Goal: Task Accomplishment & Management: Use online tool/utility

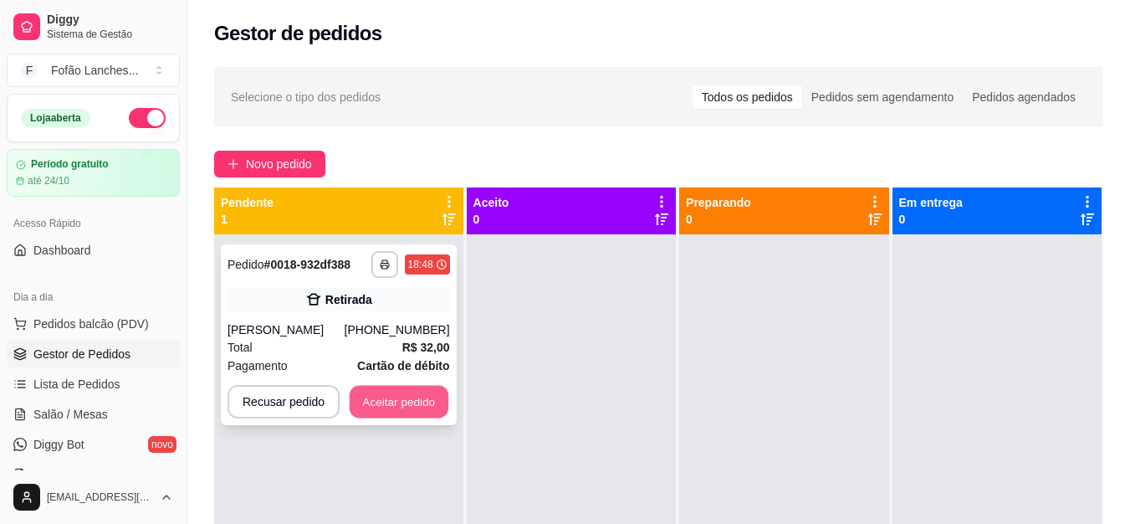
click at [407, 391] on button "Aceitar pedido" at bounding box center [399, 402] width 99 height 33
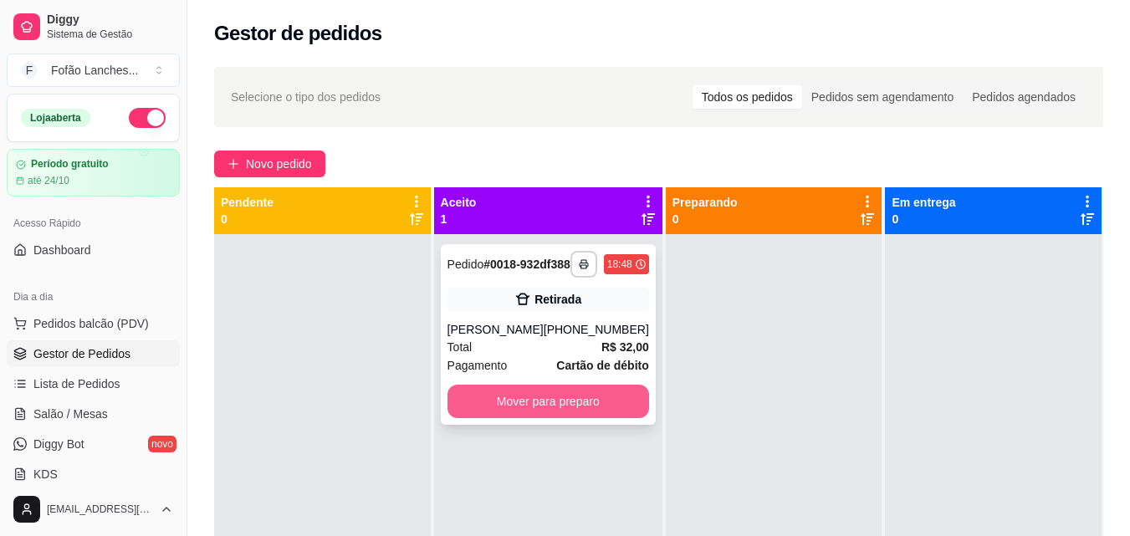
drag, startPoint x: 479, startPoint y: 440, endPoint x: 488, endPoint y: 422, distance: 19.5
click at [488, 422] on div "**********" at bounding box center [548, 502] width 228 height 536
click at [488, 418] on button "Mover para preparo" at bounding box center [548, 402] width 196 height 33
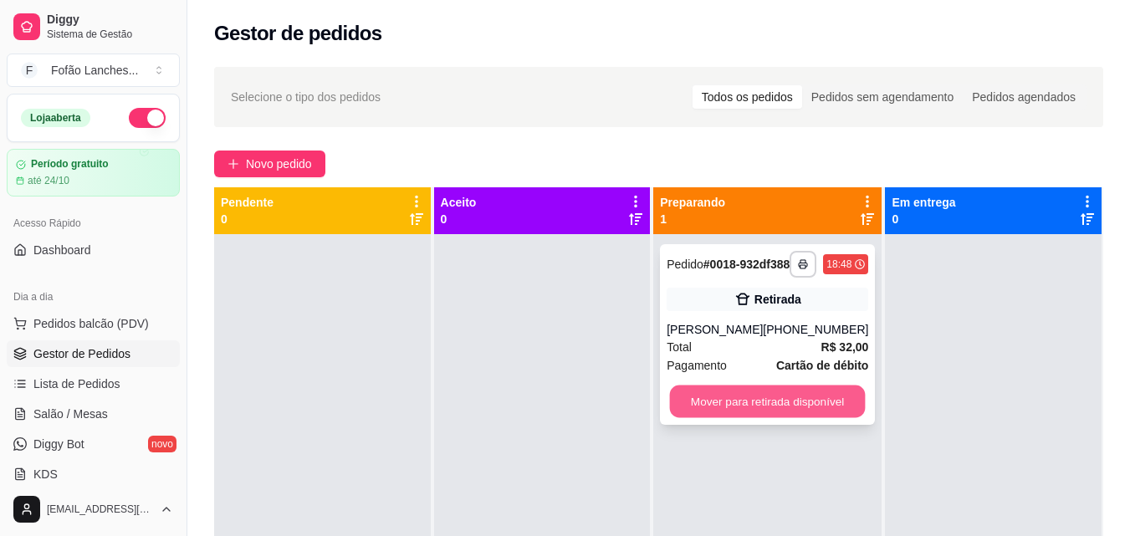
click at [731, 418] on button "Mover para retirada disponível" at bounding box center [768, 402] width 196 height 33
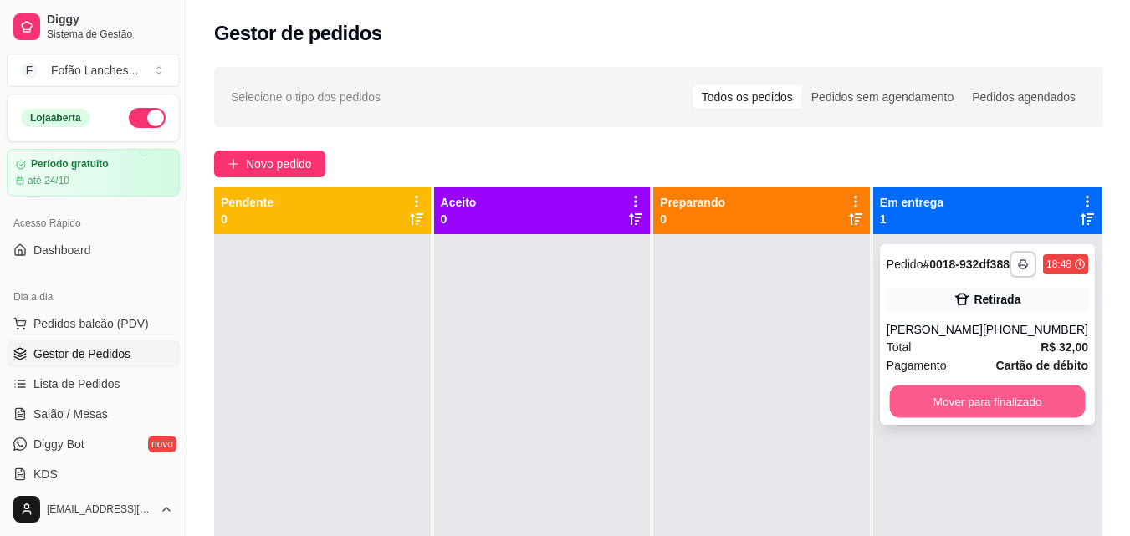
click at [1015, 408] on button "Mover para finalizado" at bounding box center [987, 402] width 196 height 33
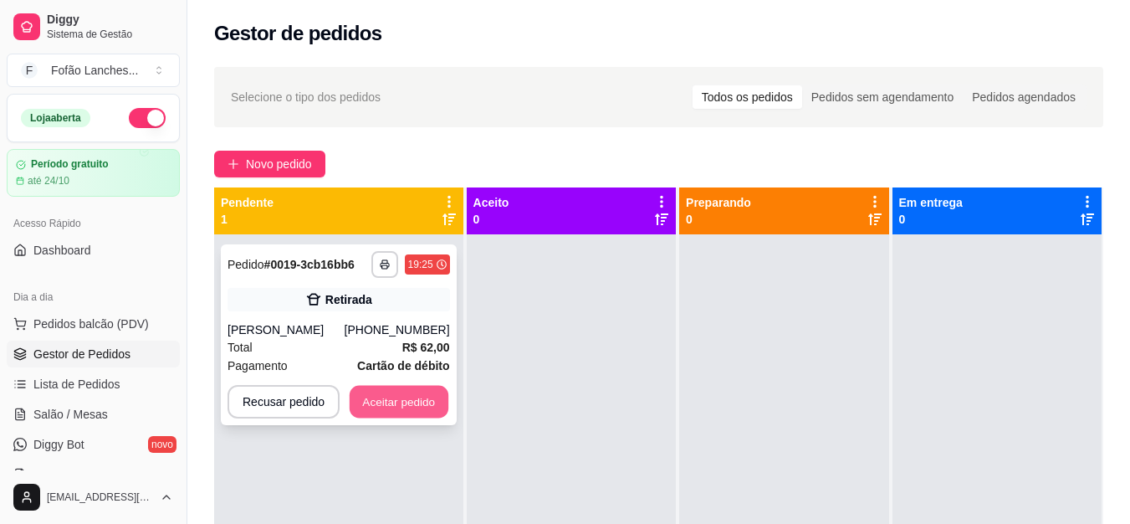
click at [403, 399] on button "Aceitar pedido" at bounding box center [399, 402] width 99 height 33
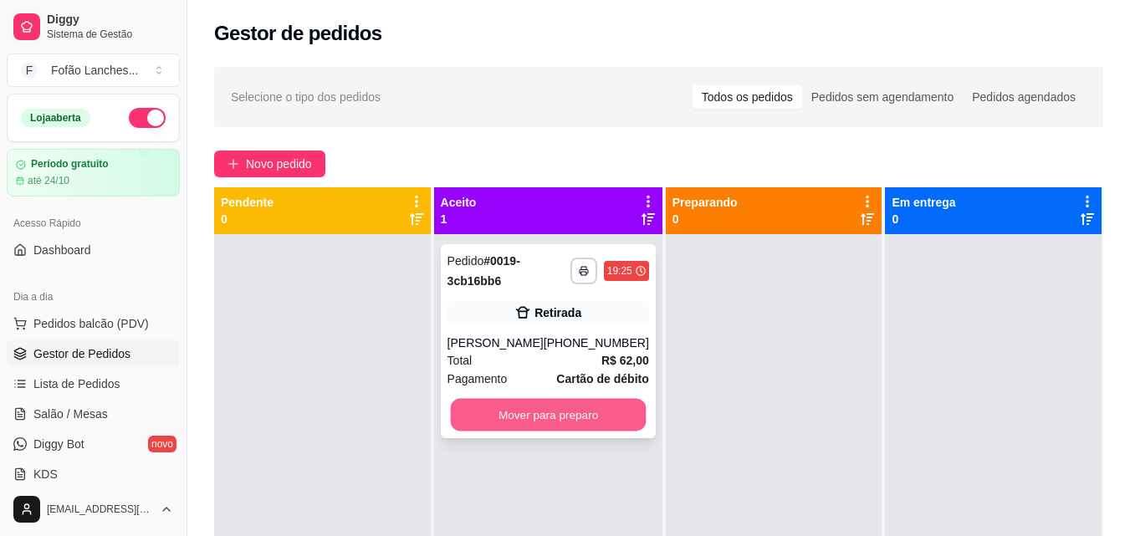
click at [534, 411] on button "Mover para preparo" at bounding box center [548, 415] width 196 height 33
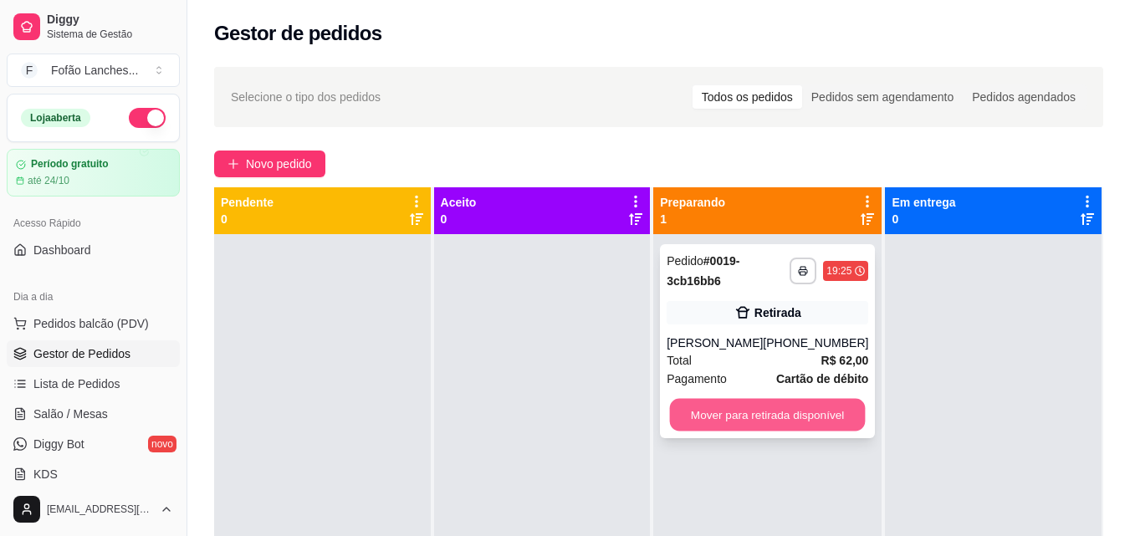
click at [772, 428] on button "Mover para retirada disponível" at bounding box center [768, 415] width 196 height 33
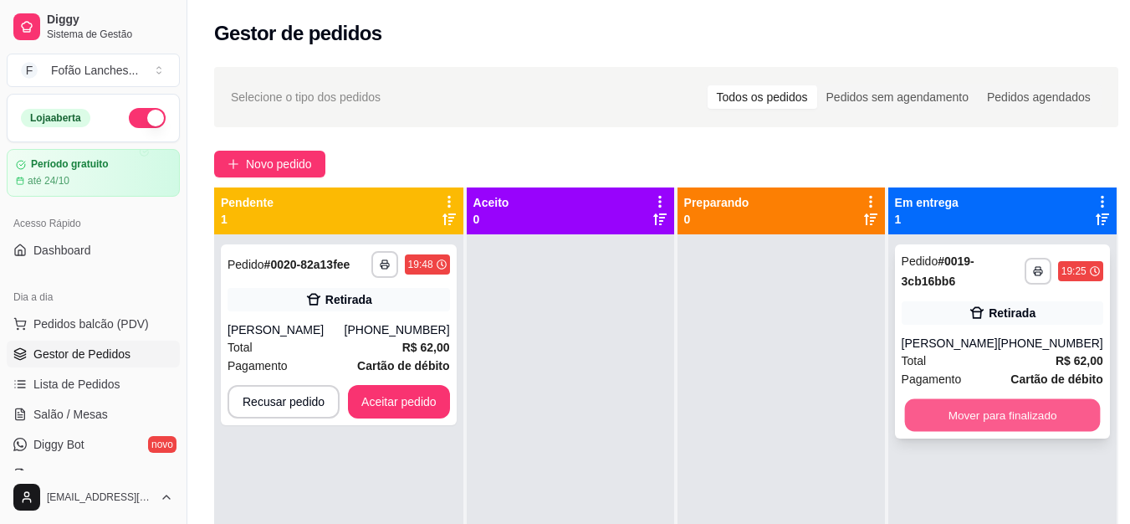
click at [954, 420] on button "Mover para finalizado" at bounding box center [1002, 415] width 196 height 33
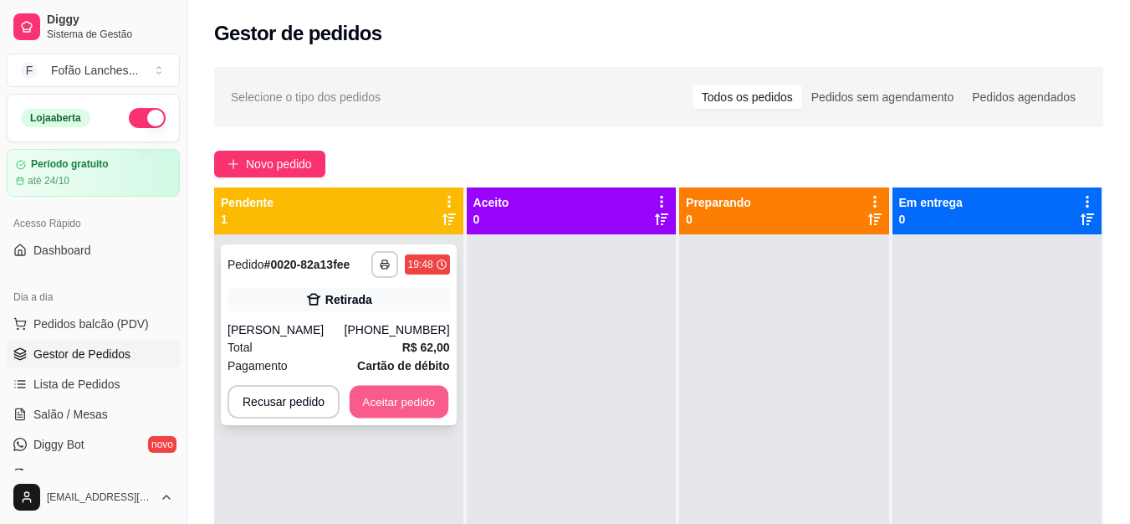
click at [409, 401] on button "Aceitar pedido" at bounding box center [399, 402] width 99 height 33
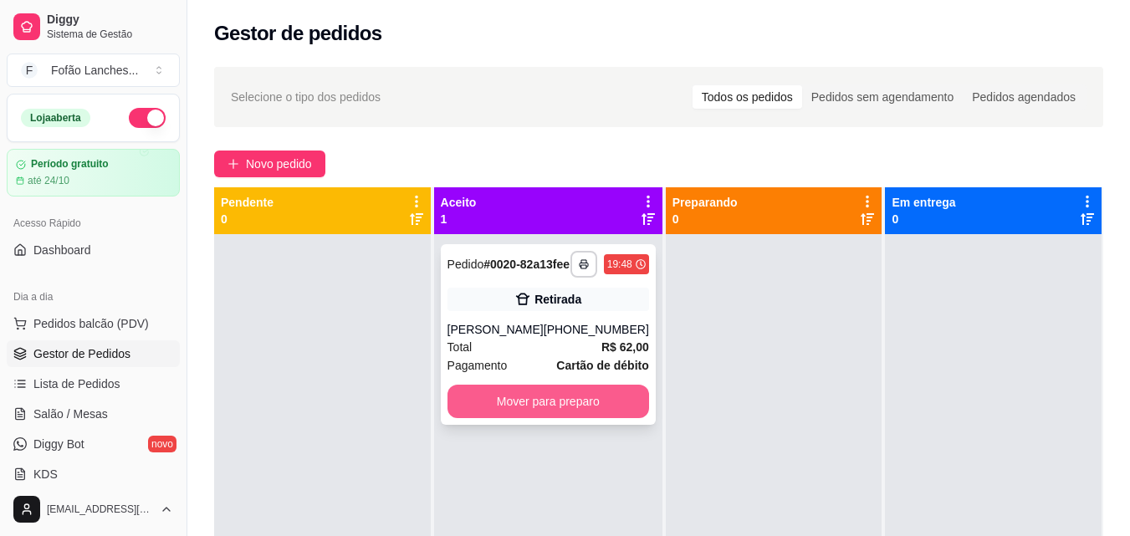
click at [539, 418] on button "Mover para preparo" at bounding box center [549, 401] width 202 height 33
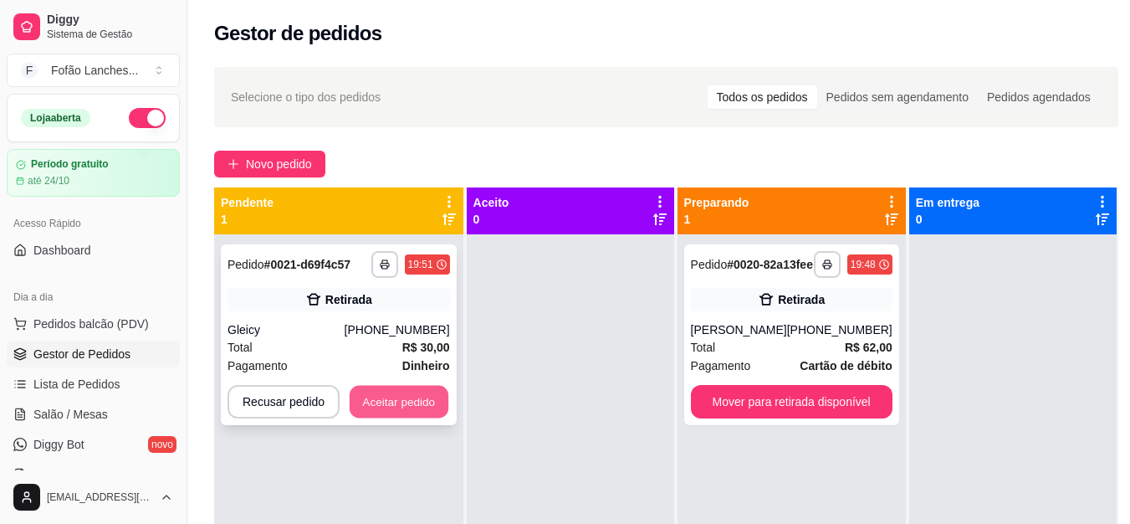
click at [372, 413] on button "Aceitar pedido" at bounding box center [399, 402] width 99 height 33
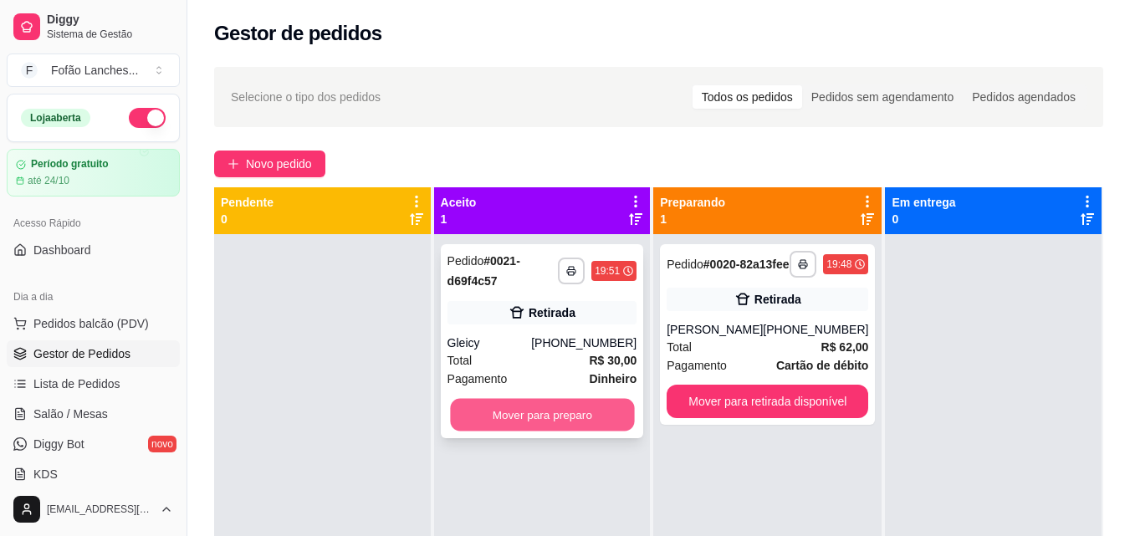
click at [540, 423] on button "Mover para preparo" at bounding box center [542, 415] width 184 height 33
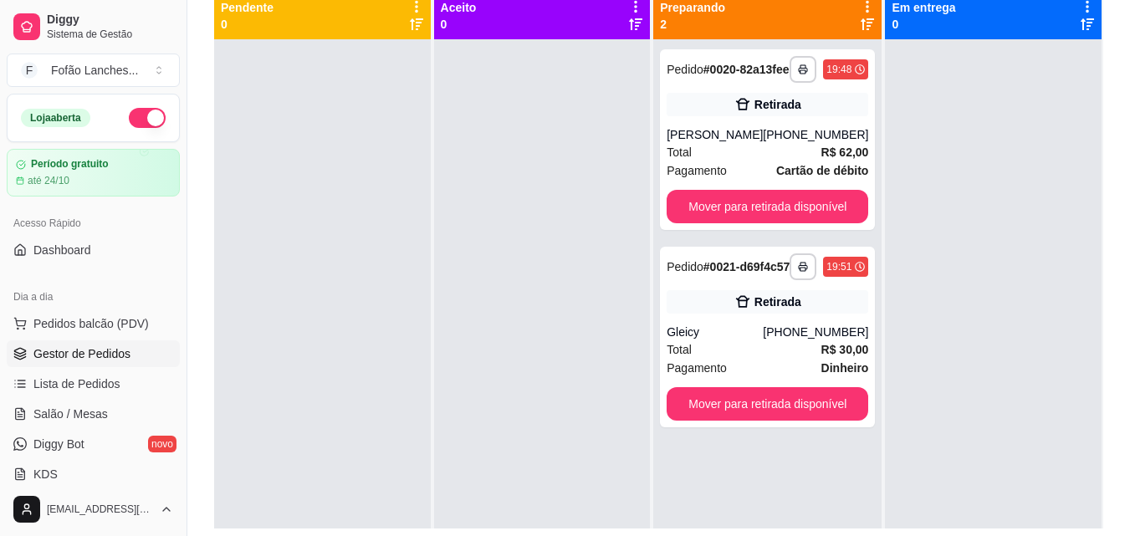
scroll to position [193, 0]
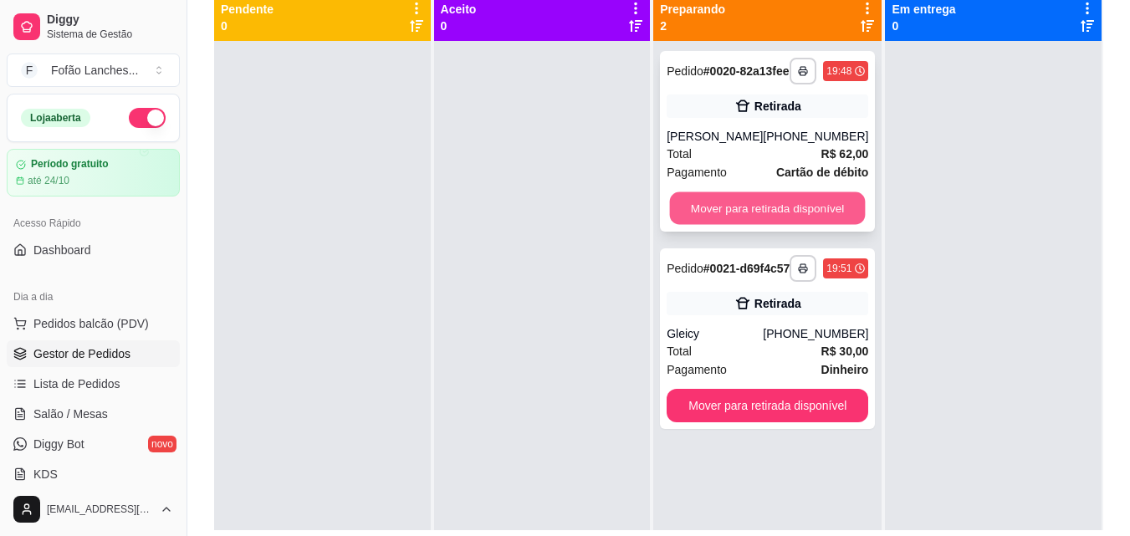
click at [753, 222] on button "Mover para retirada disponível" at bounding box center [768, 208] width 196 height 33
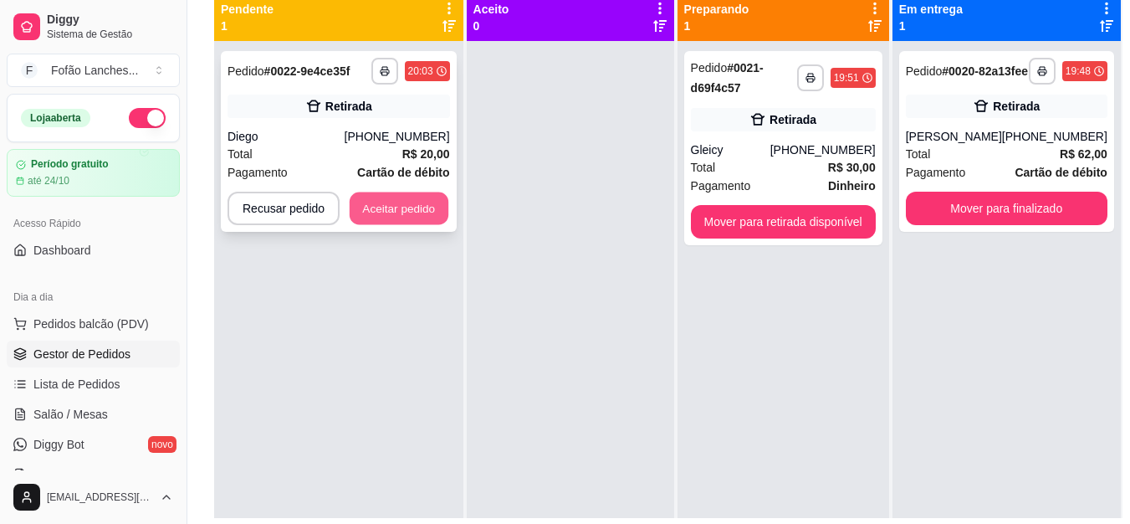
click at [391, 216] on button "Aceitar pedido" at bounding box center [399, 208] width 99 height 33
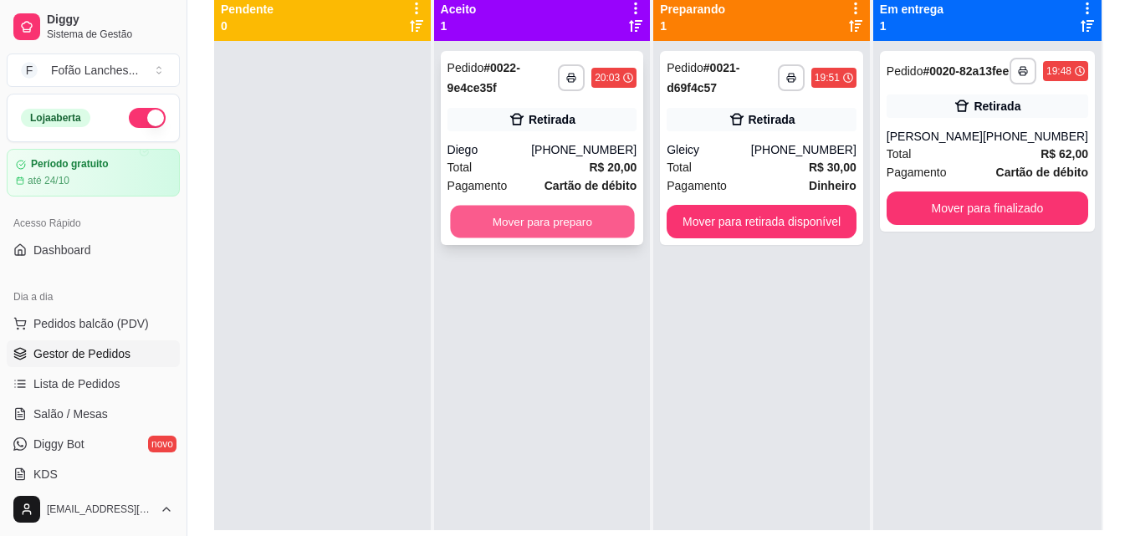
click at [546, 232] on button "Mover para preparo" at bounding box center [542, 222] width 184 height 33
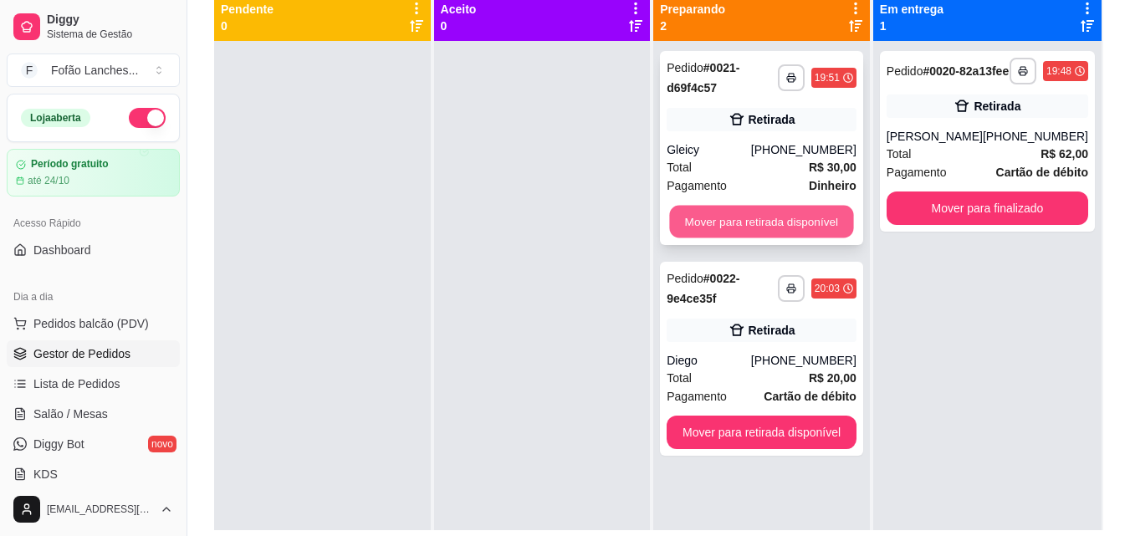
click at [770, 223] on button "Mover para retirada disponível" at bounding box center [762, 222] width 184 height 33
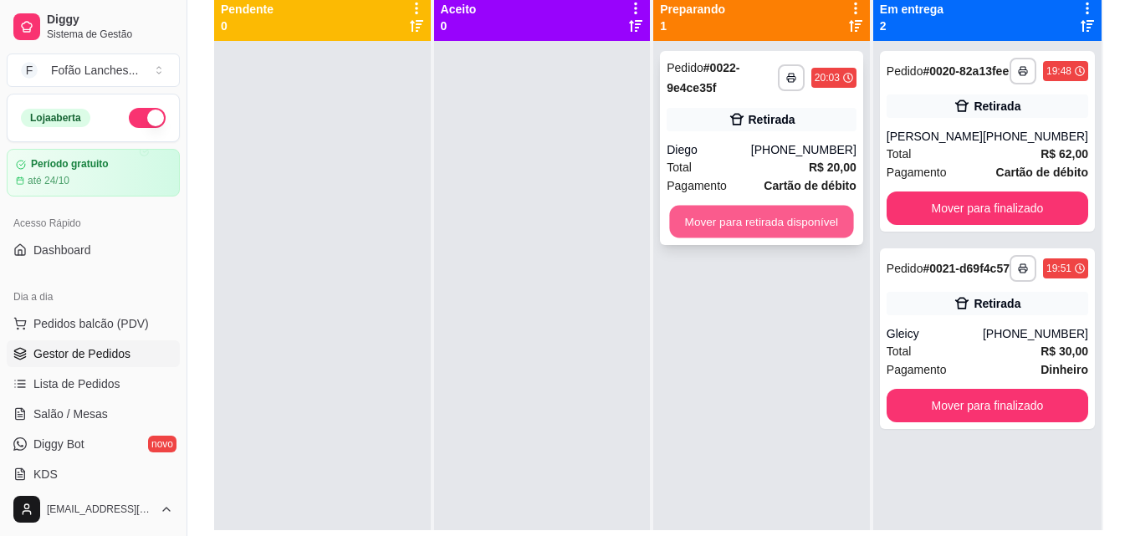
click at [779, 215] on button "Mover para retirada disponível" at bounding box center [762, 222] width 184 height 33
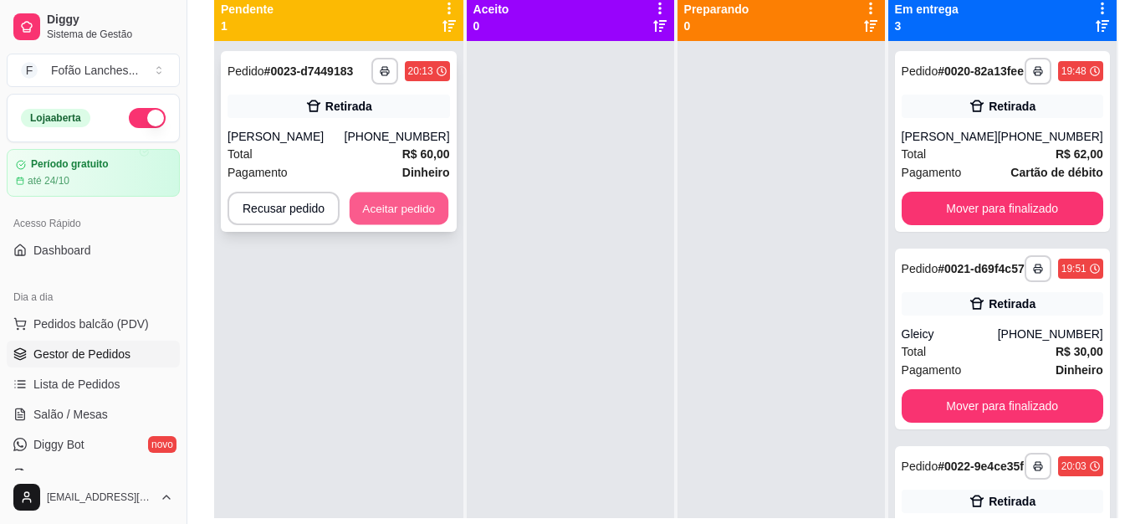
click at [410, 210] on button "Aceitar pedido" at bounding box center [399, 208] width 99 height 33
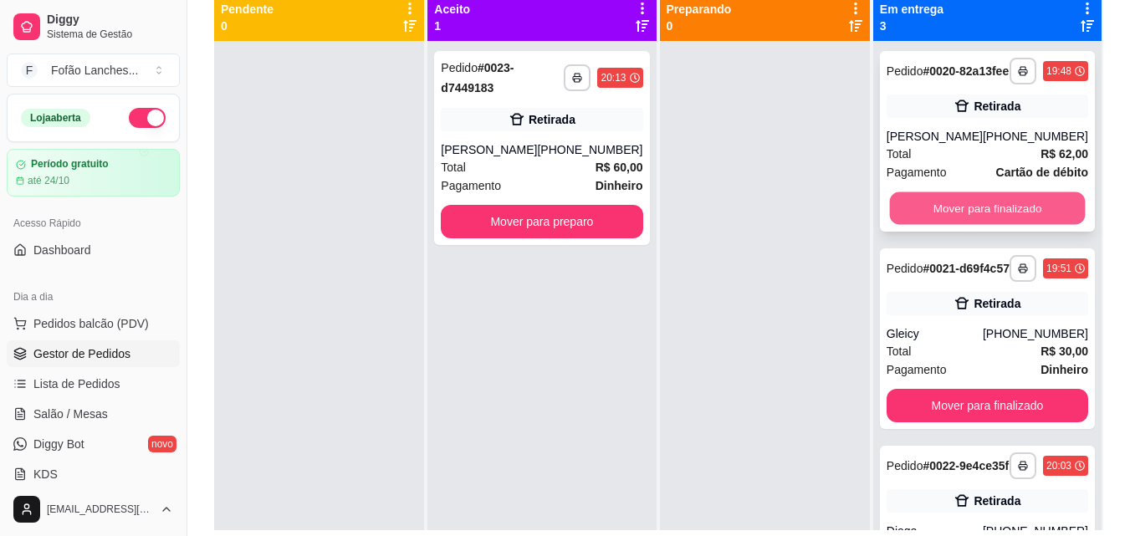
click at [977, 225] on button "Mover para finalizado" at bounding box center [987, 208] width 196 height 33
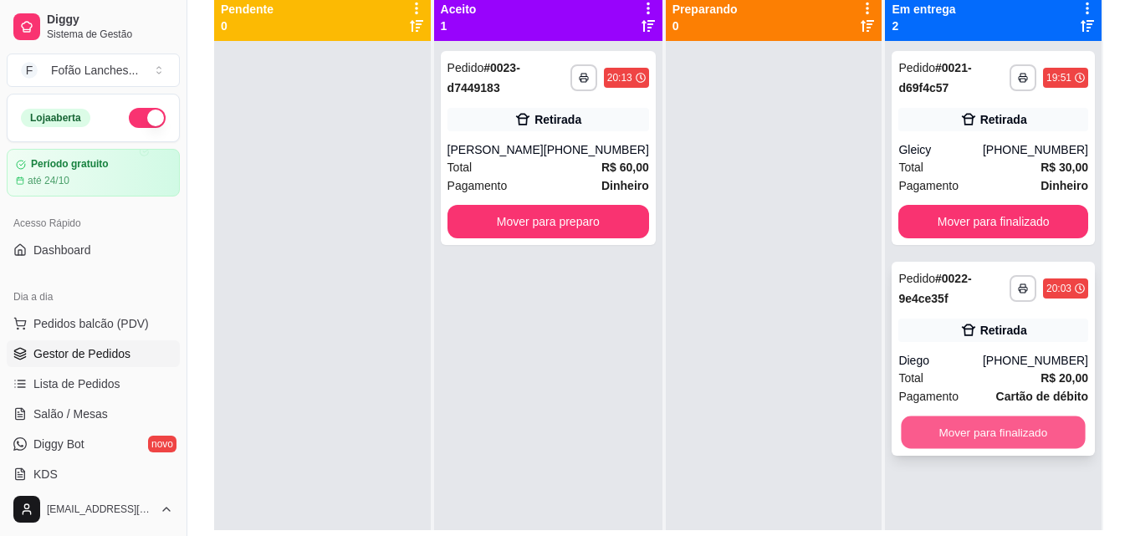
click at [1013, 426] on button "Mover para finalizado" at bounding box center [994, 433] width 184 height 33
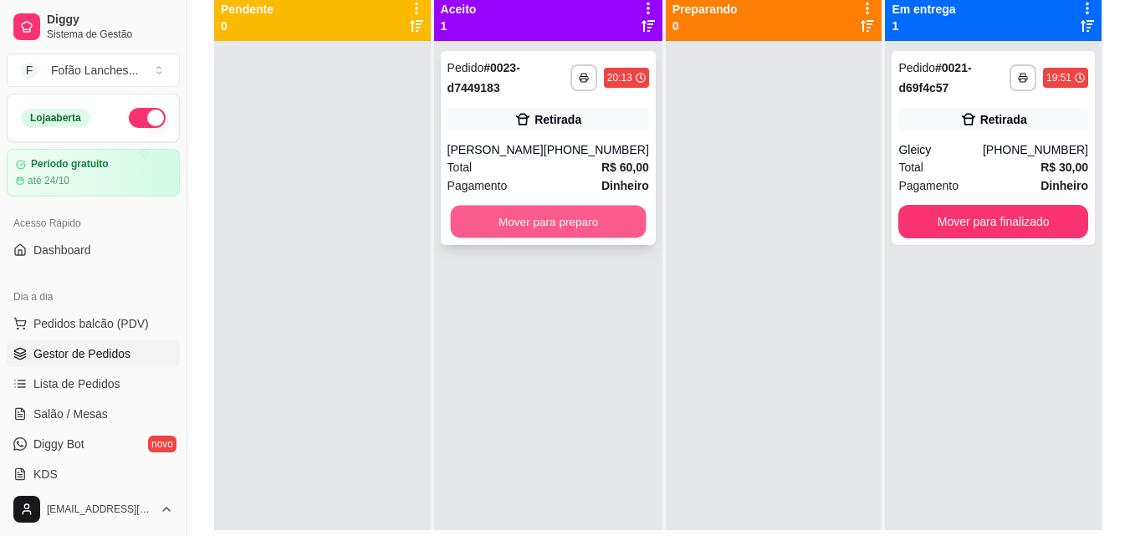
click at [580, 224] on button "Mover para preparo" at bounding box center [548, 222] width 196 height 33
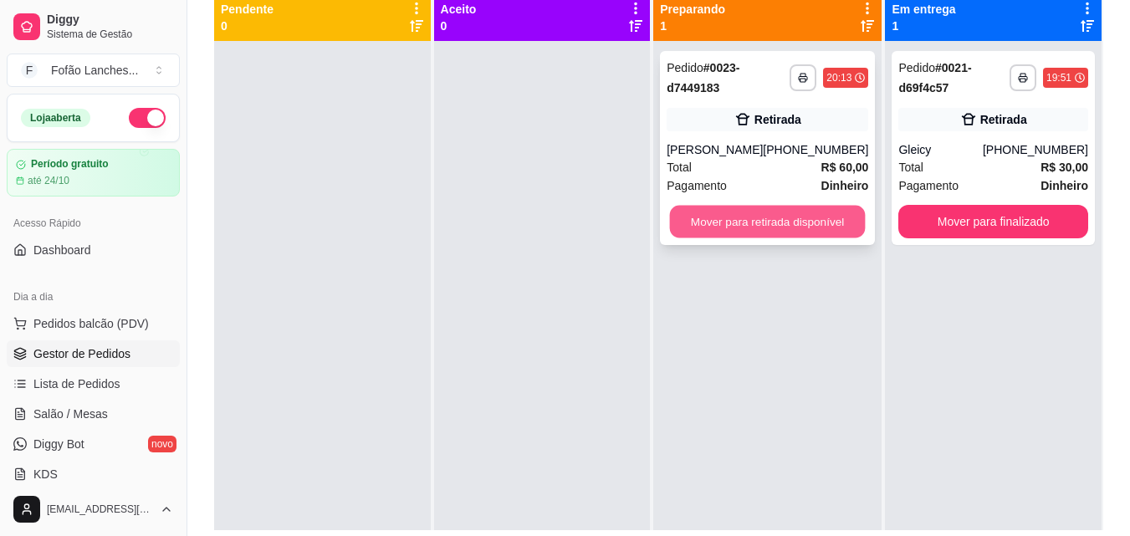
click at [754, 214] on button "Mover para retirada disponível" at bounding box center [768, 222] width 196 height 33
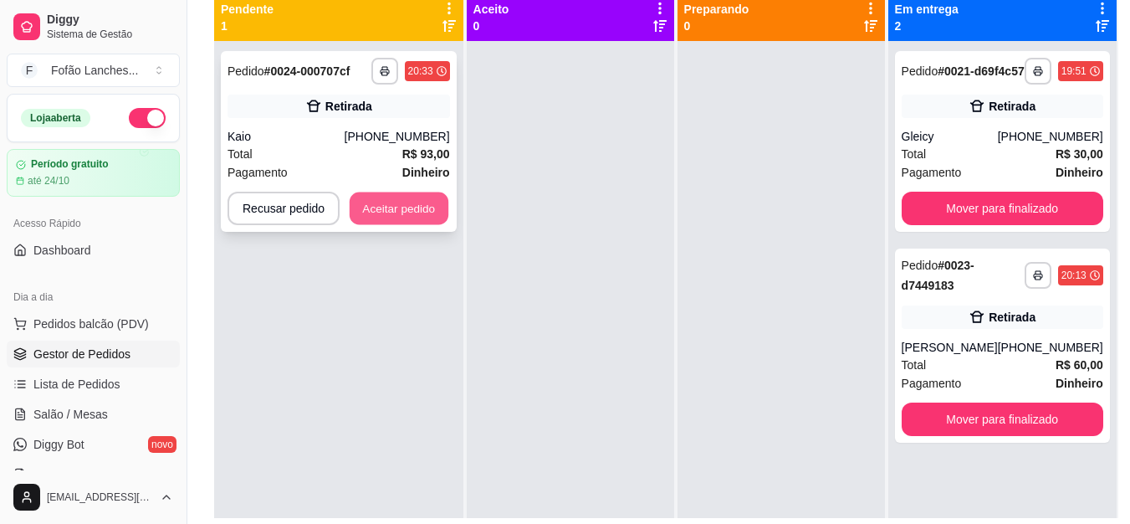
click at [379, 220] on button "Aceitar pedido" at bounding box center [399, 208] width 99 height 33
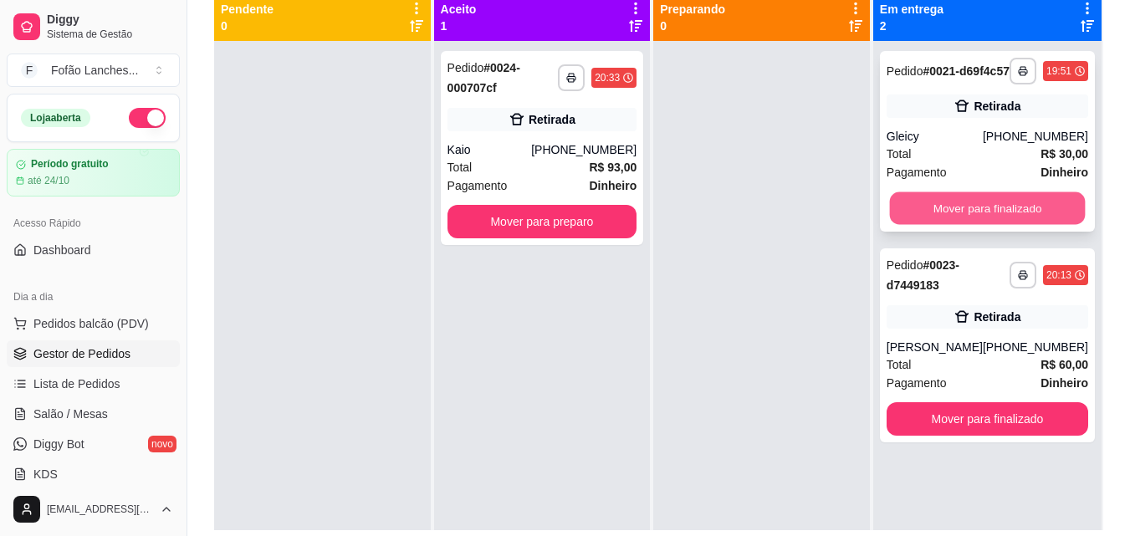
click at [955, 213] on button "Mover para finalizado" at bounding box center [987, 208] width 196 height 33
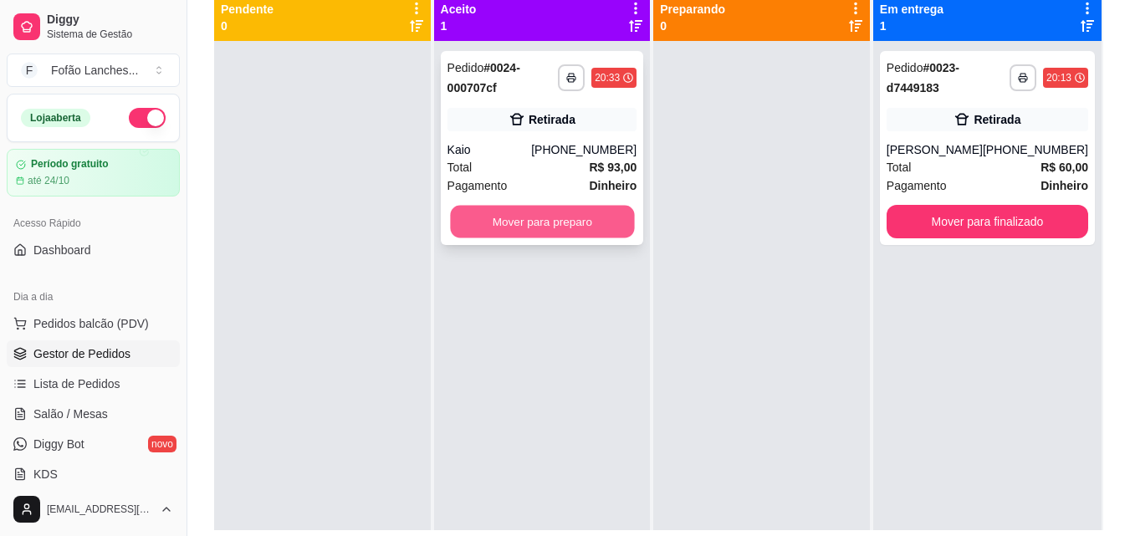
click at [607, 222] on button "Mover para preparo" at bounding box center [542, 222] width 184 height 33
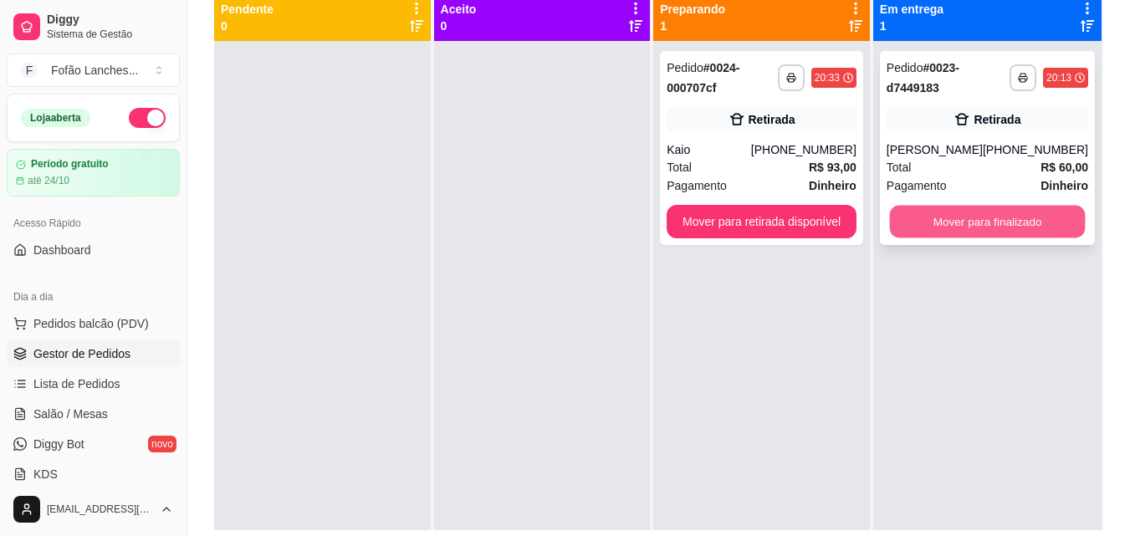
click at [937, 222] on button "Mover para finalizado" at bounding box center [987, 222] width 196 height 33
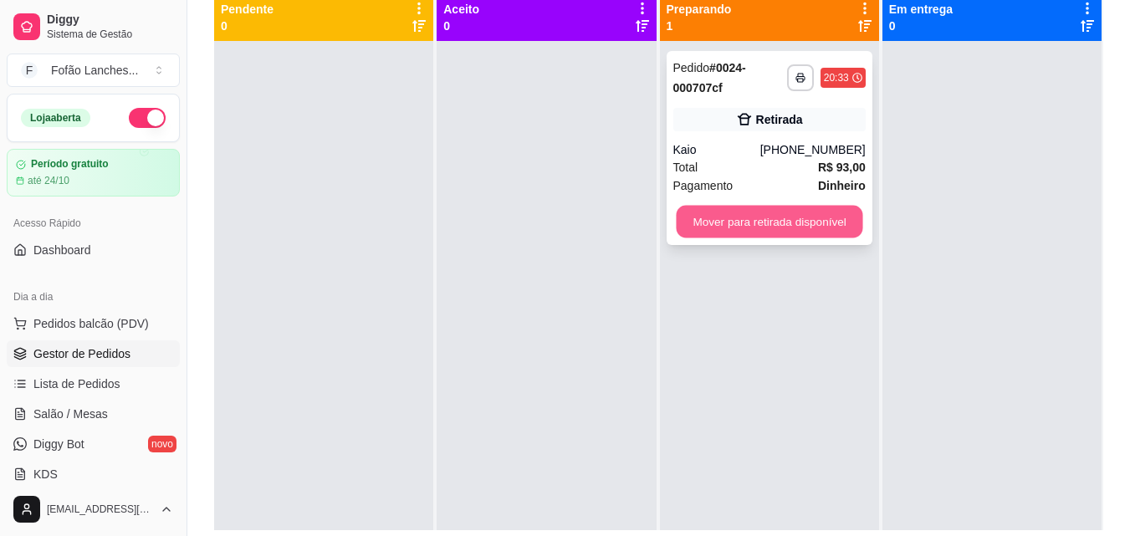
click at [811, 232] on button "Mover para retirada disponível" at bounding box center [769, 222] width 187 height 33
